Goal: Task Accomplishment & Management: Manage account settings

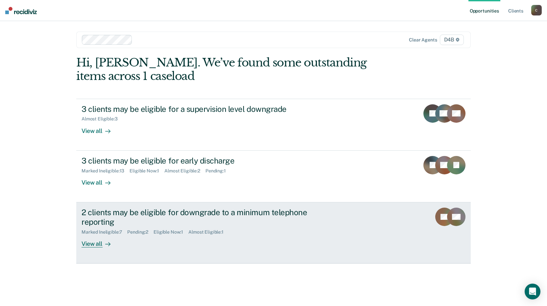
click at [136, 210] on div "2 clients may be eligible for downgrade to a minimum telephone reporting" at bounding box center [197, 217] width 231 height 19
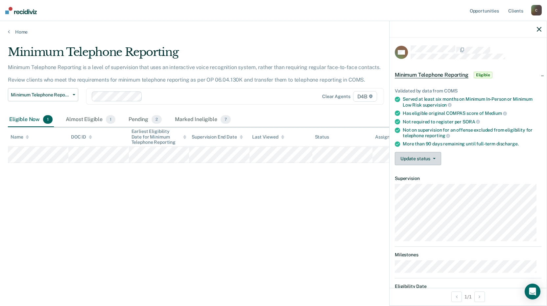
click at [429, 156] on button "Update status" at bounding box center [418, 158] width 46 height 13
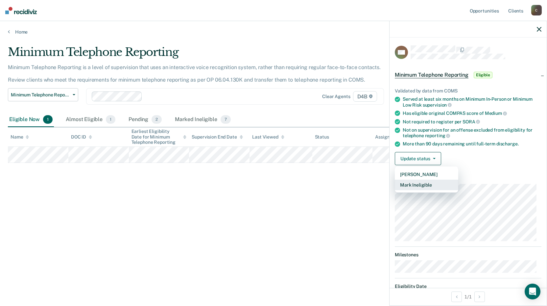
click at [426, 185] on button "Mark Ineligible" at bounding box center [426, 185] width 63 height 11
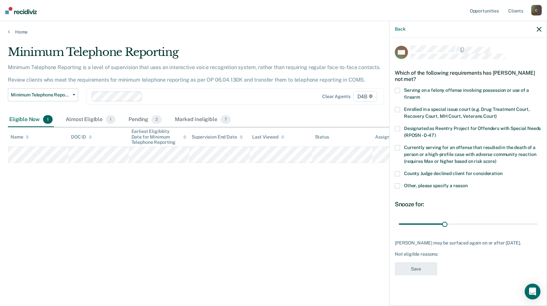
click at [400, 171] on span at bounding box center [397, 173] width 5 height 5
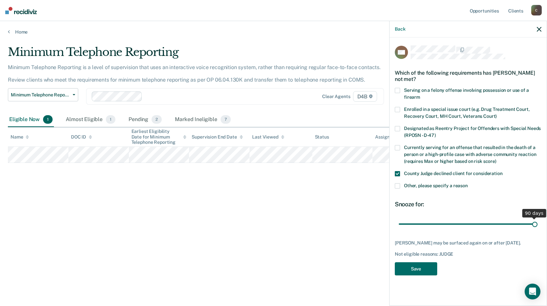
drag, startPoint x: 446, startPoint y: 222, endPoint x: 550, endPoint y: 220, distance: 103.3
type input "90"
click at [538, 220] on input "range" at bounding box center [468, 224] width 139 height 12
click at [411, 273] on button "Save" at bounding box center [416, 268] width 42 height 13
